Goal: Check status: Check status

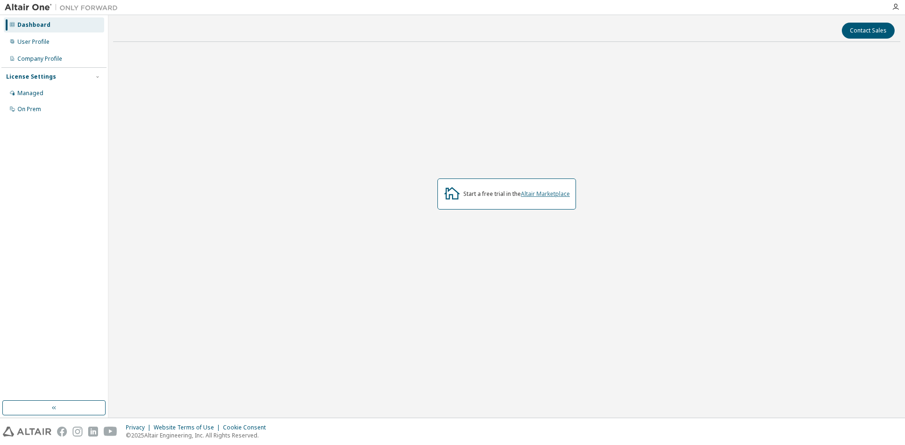
click at [546, 193] on link "Altair Marketplace" at bounding box center [545, 194] width 49 height 8
click at [34, 94] on div "Managed" at bounding box center [30, 94] width 26 height 8
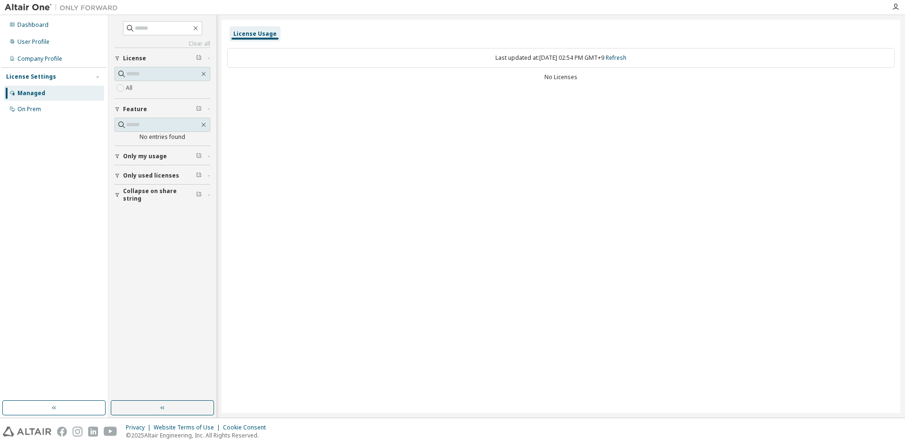
click at [133, 180] on button "Only used licenses" at bounding box center [162, 175] width 96 height 21
click at [132, 176] on span "Only used licenses" at bounding box center [151, 176] width 56 height 8
click at [564, 83] on div "Last updated at: [DATE] 02:54 PM GMT+9 Refresh No Licenses" at bounding box center [560, 65] width 667 height 46
drag, startPoint x: 614, startPoint y: 58, endPoint x: 632, endPoint y: 58, distance: 17.9
click at [617, 58] on div "Last updated at: [DATE] 02:54 PM GMT+9 Refresh" at bounding box center [560, 58] width 667 height 20
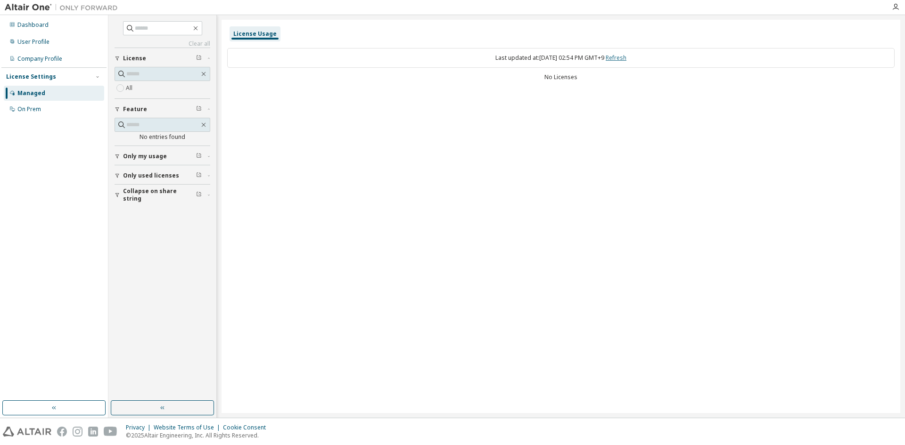
click at [626, 58] on link "Refresh" at bounding box center [615, 58] width 21 height 8
click at [36, 112] on div "On Prem" at bounding box center [29, 110] width 24 height 8
